Goal: Transaction & Acquisition: Obtain resource

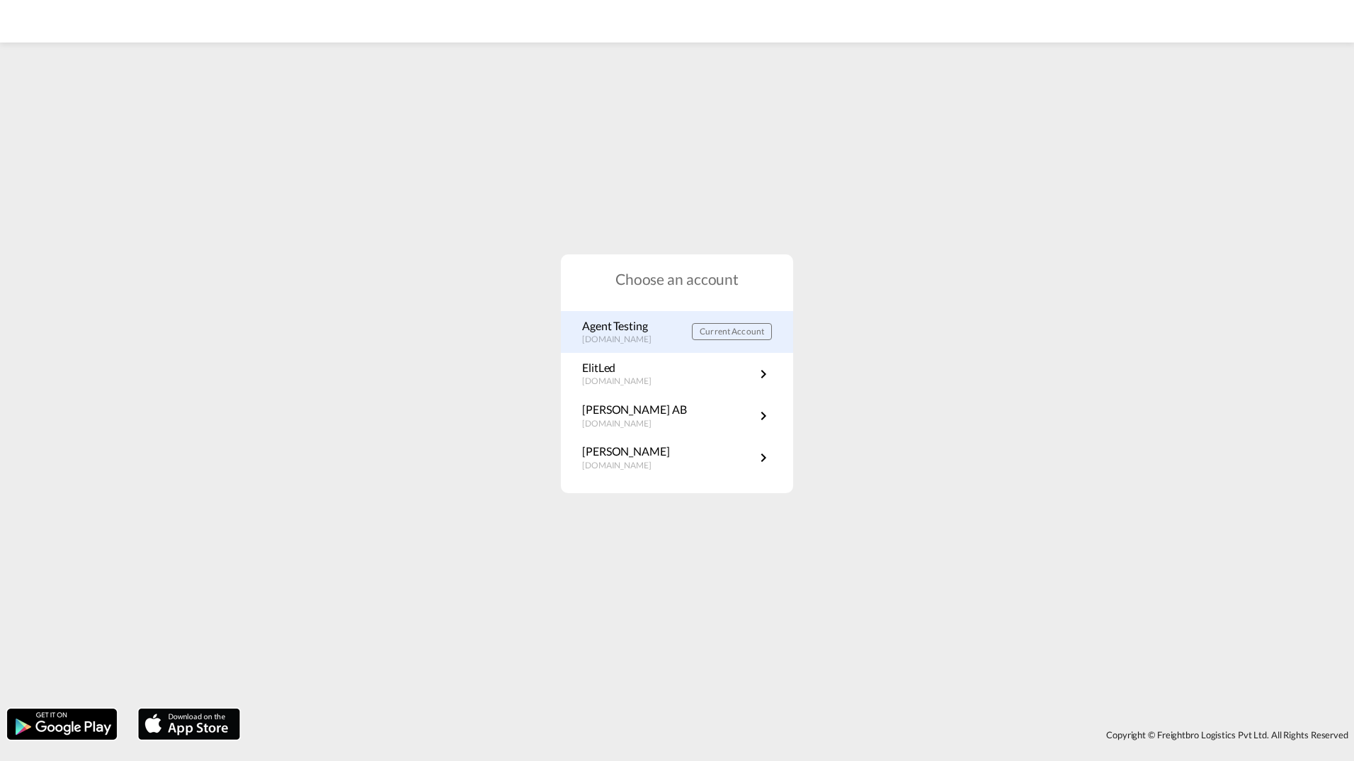
click at [618, 331] on p "Agent Testing" at bounding box center [624, 326] width 84 height 16
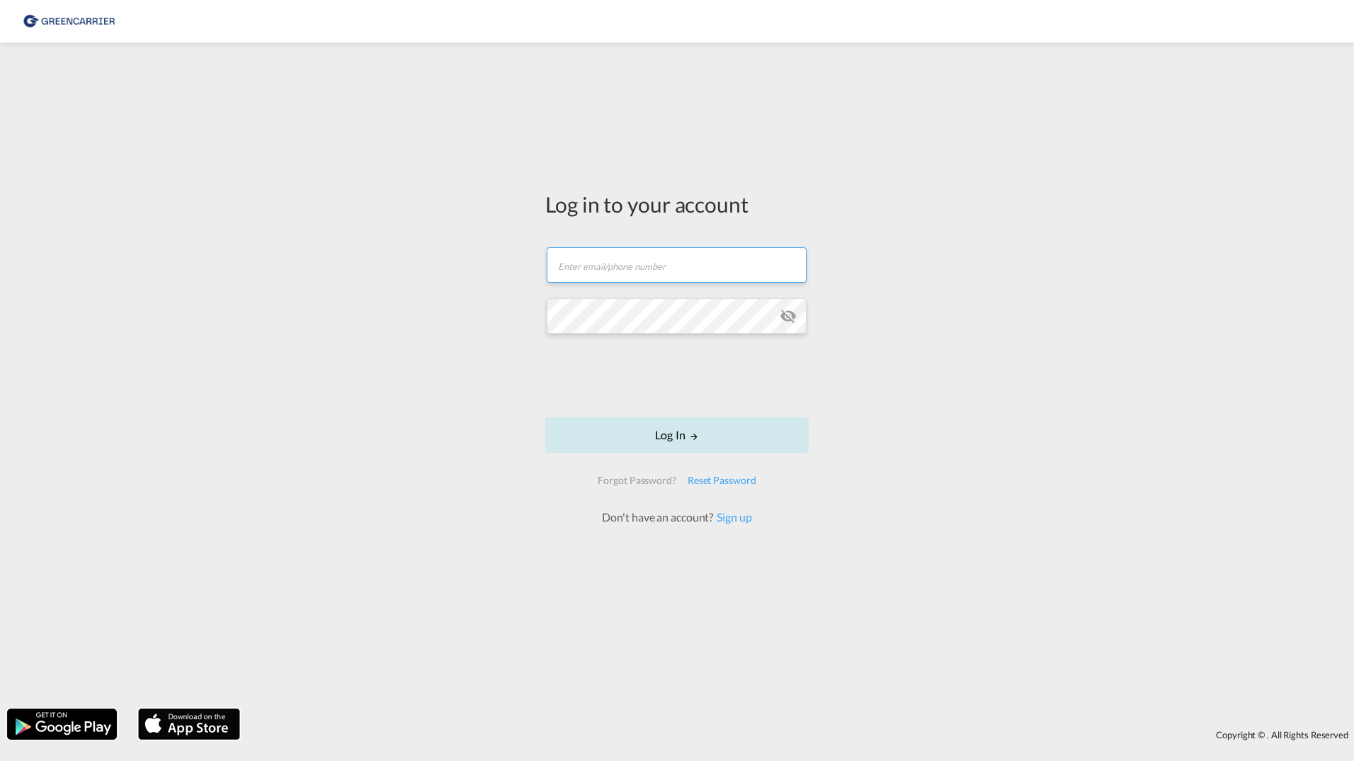
type input "[PERSON_NAME][EMAIL_ADDRESS][DOMAIN_NAME]"
click at [684, 404] on div at bounding box center [677, 377] width 215 height 59
click at [657, 442] on button "Log In" at bounding box center [677, 434] width 264 height 35
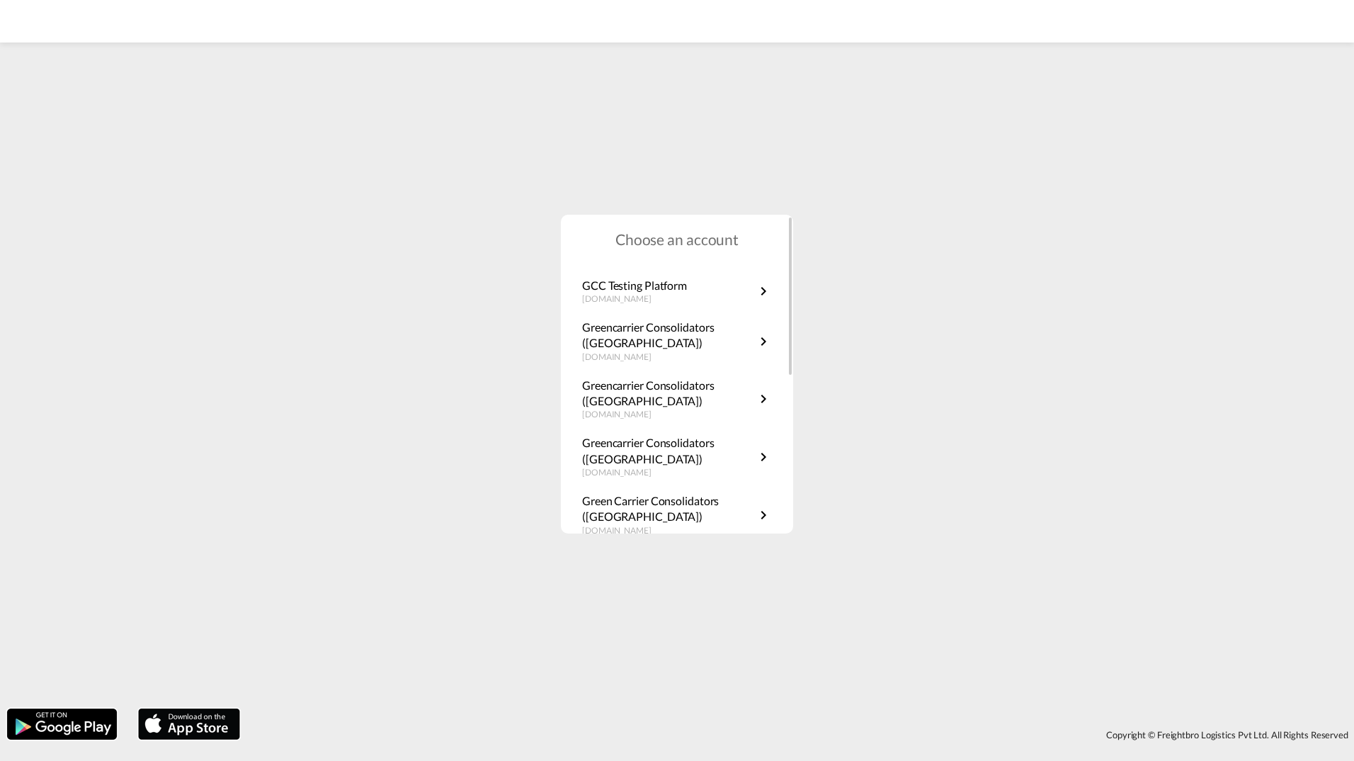
scroll to position [313, 0]
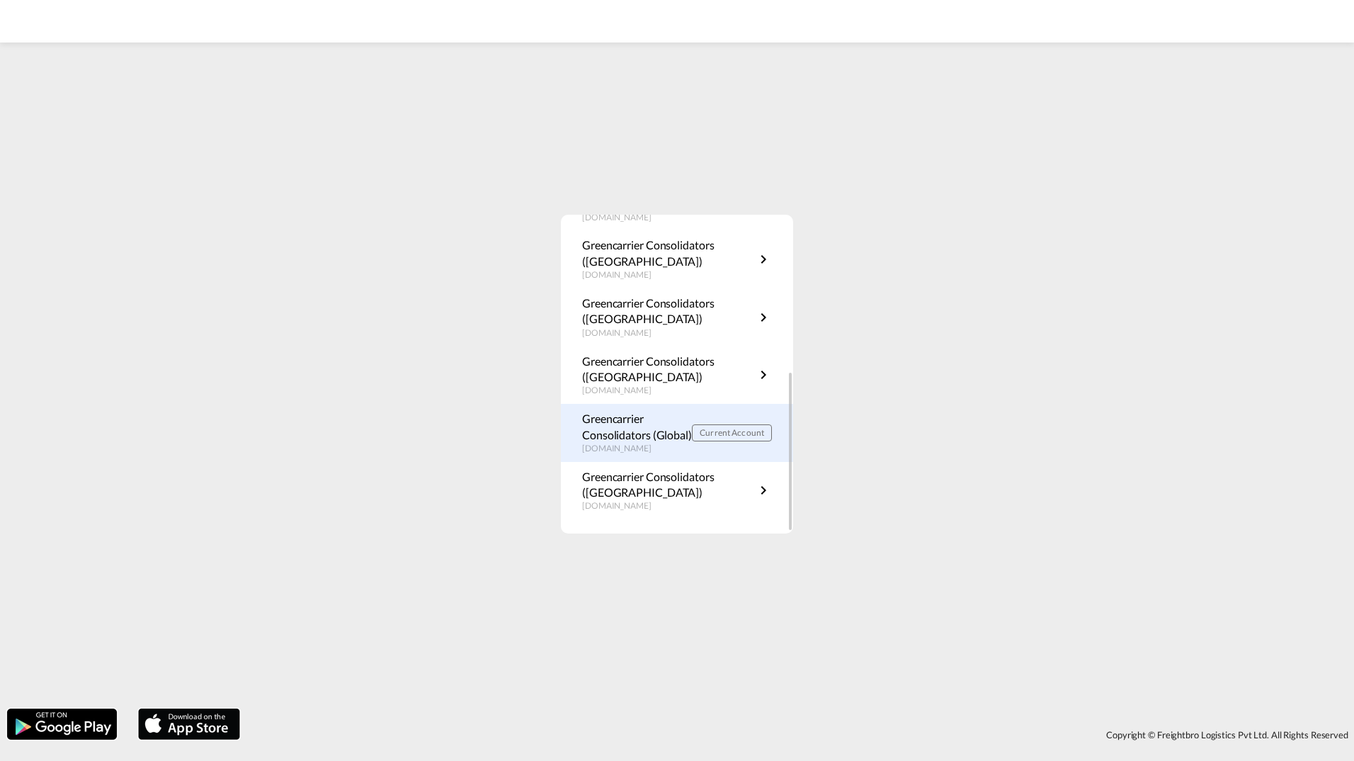
click at [650, 426] on p "Greencarrier Consolidators (Global)" at bounding box center [637, 427] width 110 height 32
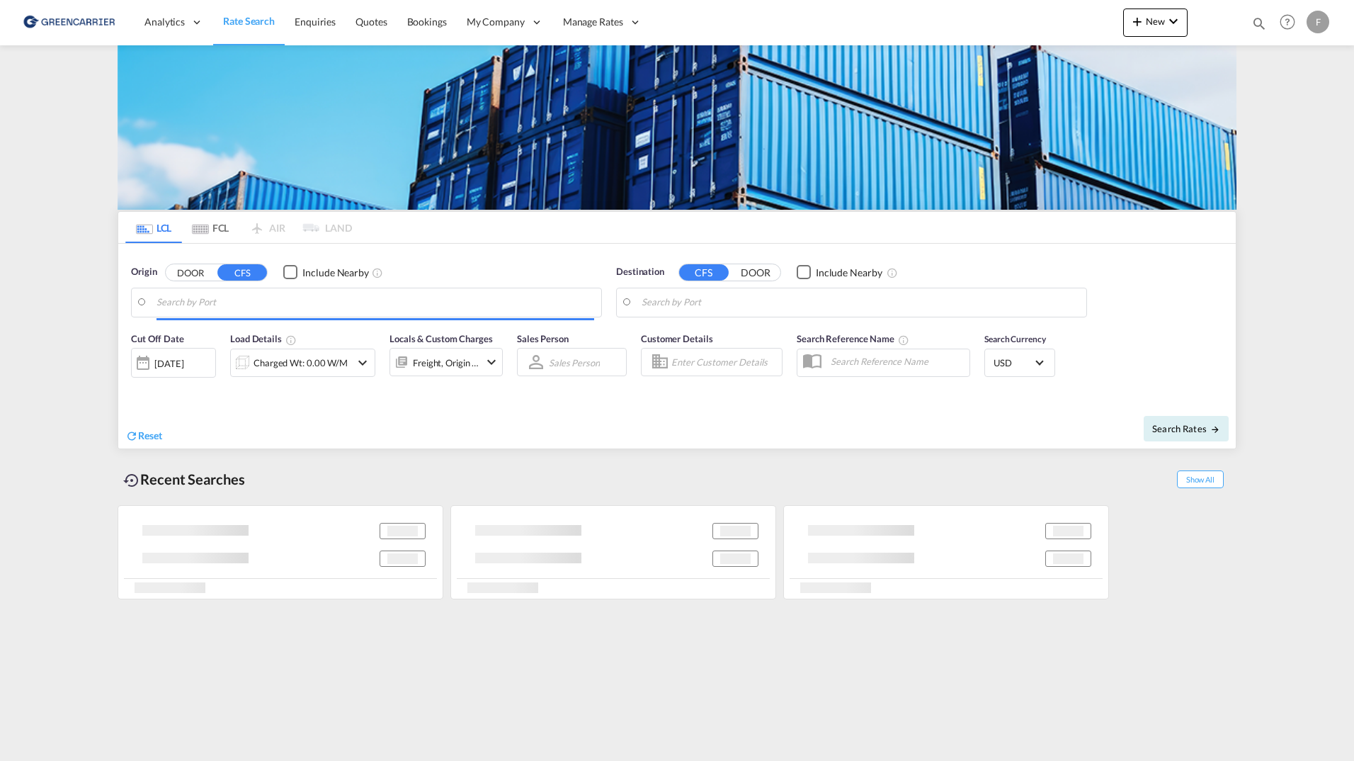
type input "SE-63232, [GEOGRAPHIC_DATA], [GEOGRAPHIC_DATA]"
type input "[GEOGRAPHIC_DATA], COCTG"
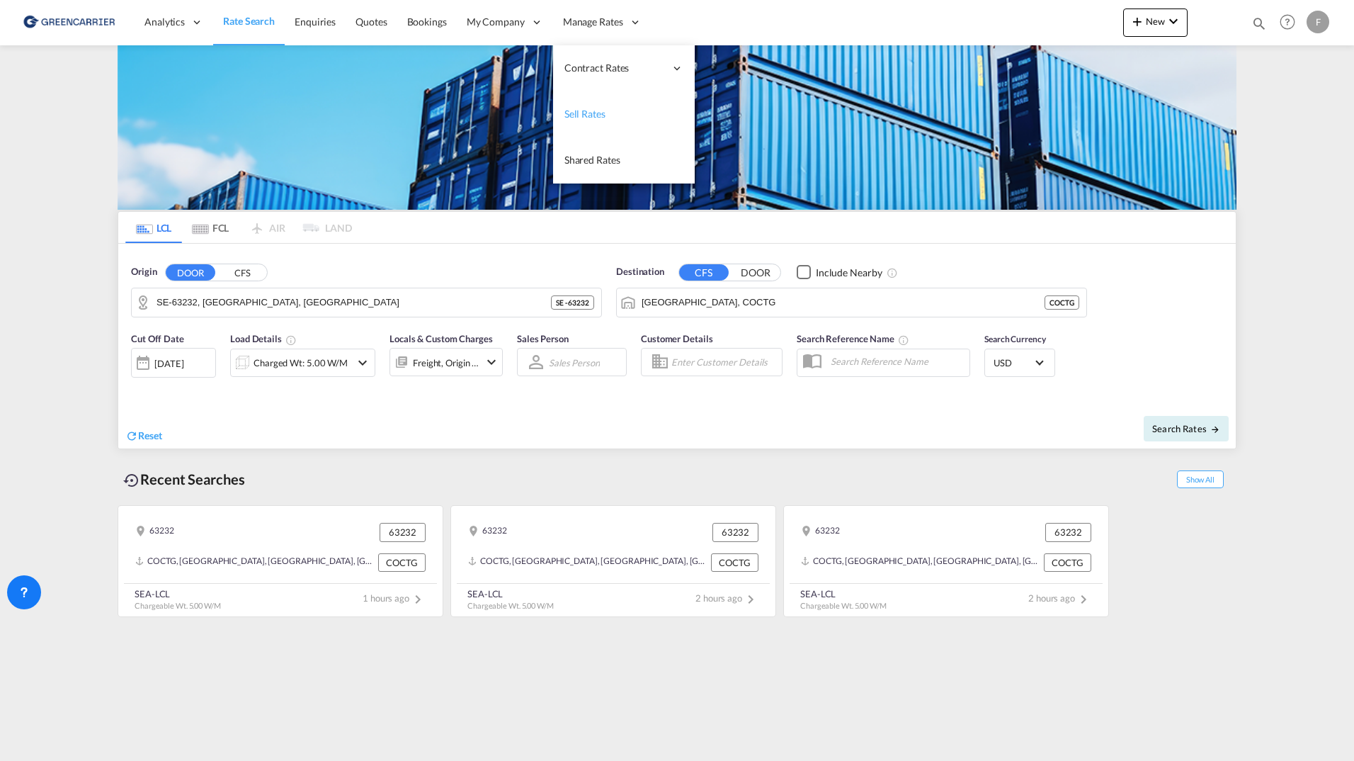
click at [594, 108] on span "Sell Rates" at bounding box center [585, 114] width 41 height 12
